Goal: Find specific page/section: Find specific page/section

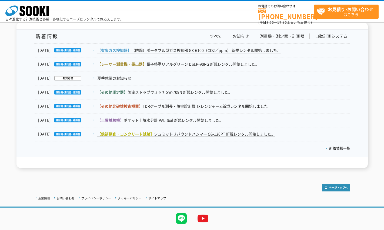
scroll to position [902, 0]
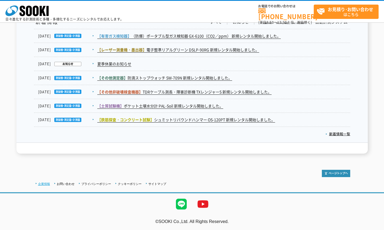
click at [42, 183] on link "企業情報" at bounding box center [44, 183] width 12 height 3
click at [43, 183] on link "企業情報" at bounding box center [44, 183] width 12 height 3
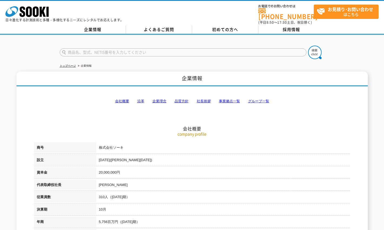
click at [224, 100] on link "事業拠点一覧" at bounding box center [229, 101] width 21 height 4
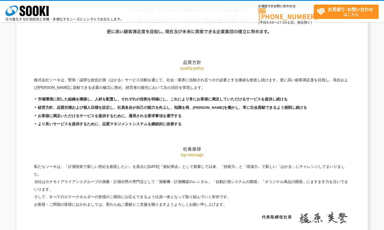
scroll to position [1086, 0]
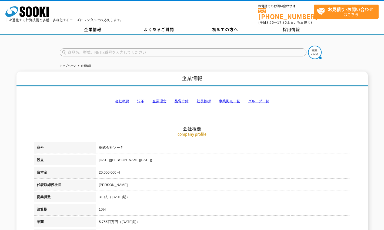
click at [255, 99] on link "グループ一覧" at bounding box center [258, 101] width 21 height 4
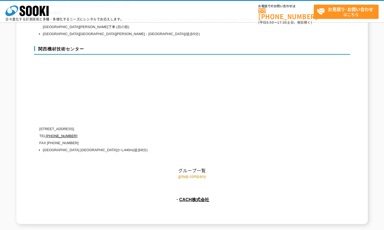
scroll to position [2445, 0]
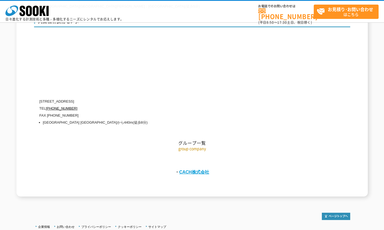
click at [187, 170] on link "CACH株式会社" at bounding box center [194, 172] width 30 height 5
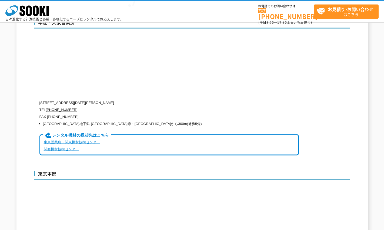
scroll to position [1288, 0]
